Goal: Transaction & Acquisition: Purchase product/service

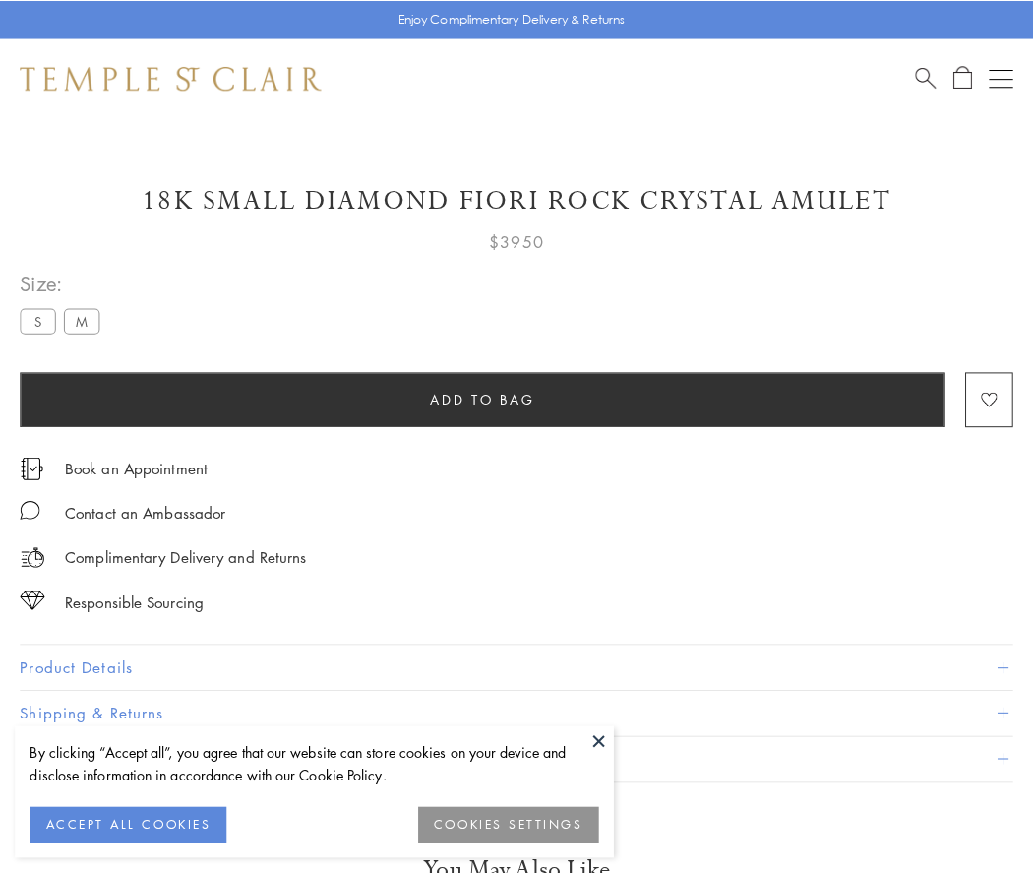
scroll to position [44, 0]
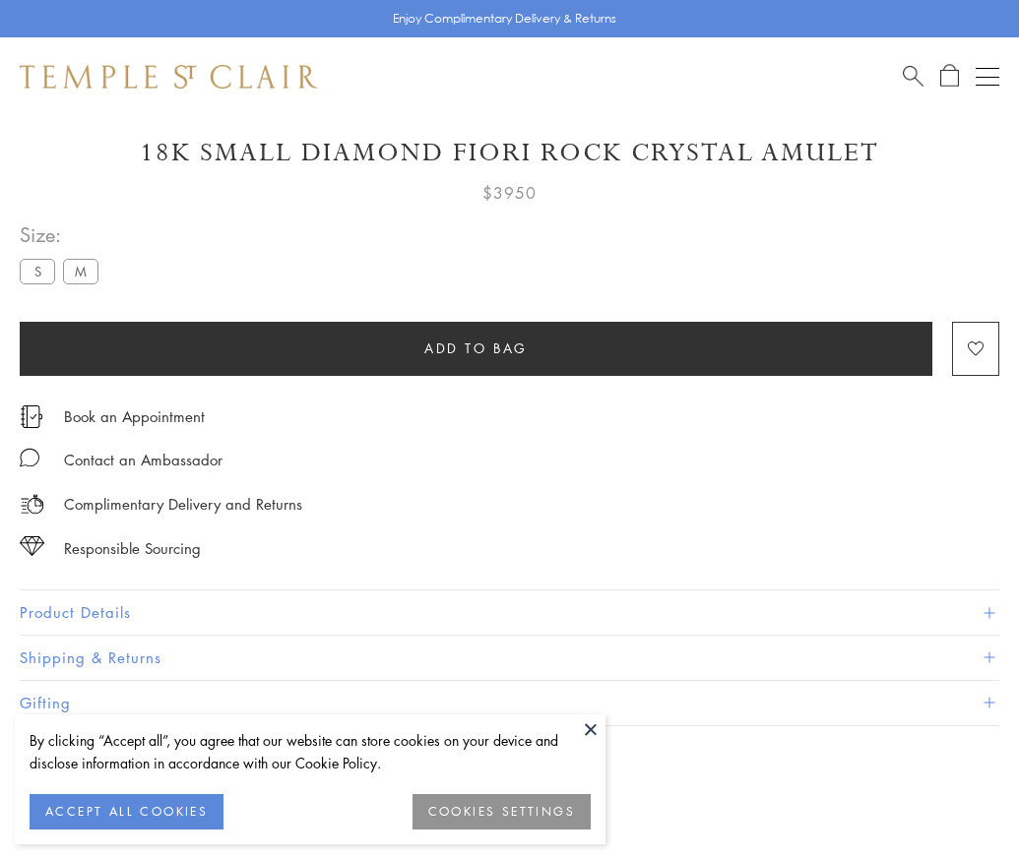
click at [475, 347] on span "Add to bag" at bounding box center [475, 349] width 103 height 22
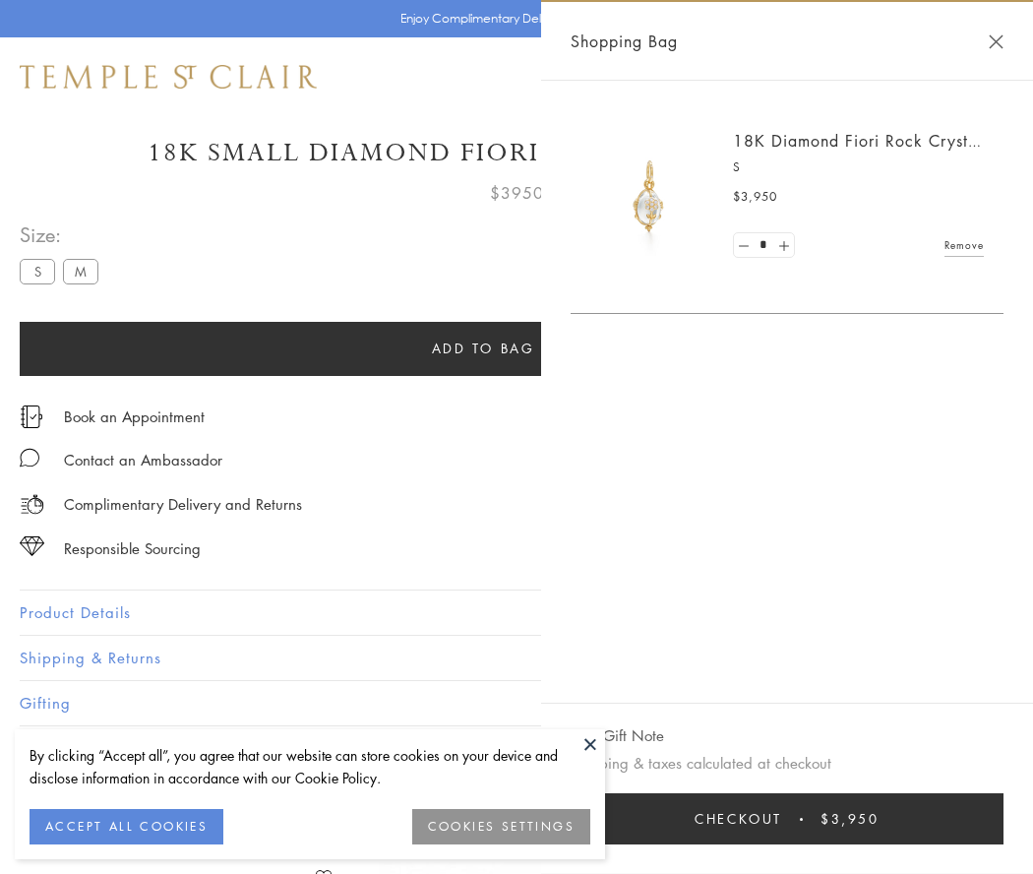
click at [782, 819] on span "Checkout" at bounding box center [739, 819] width 88 height 22
